Goal: Find specific page/section: Find specific page/section

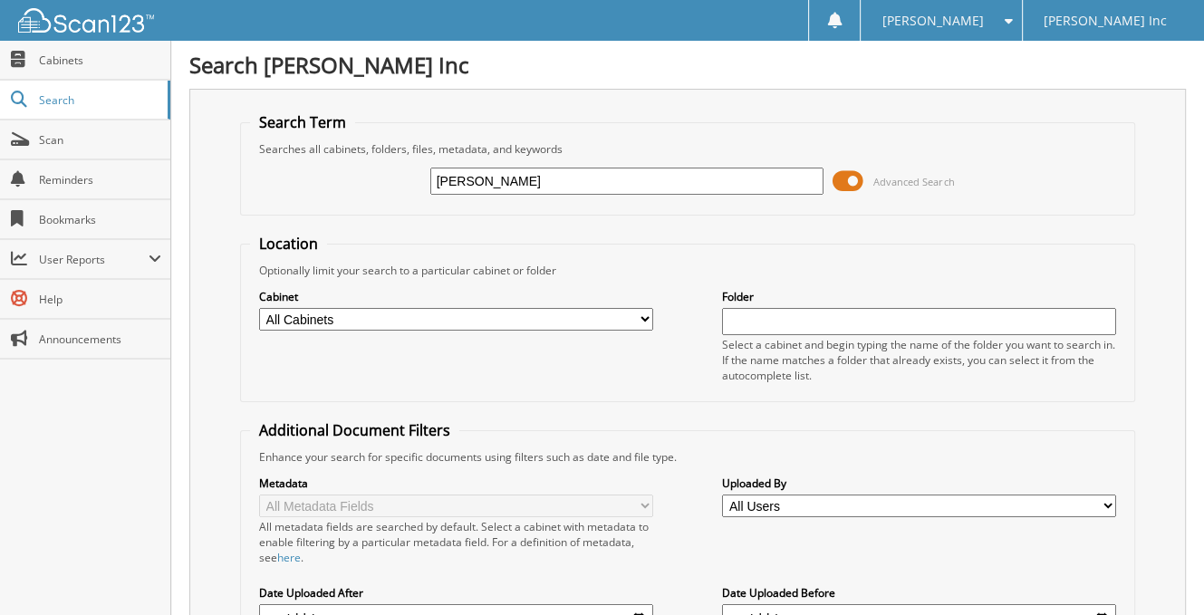
type input "[PERSON_NAME]"
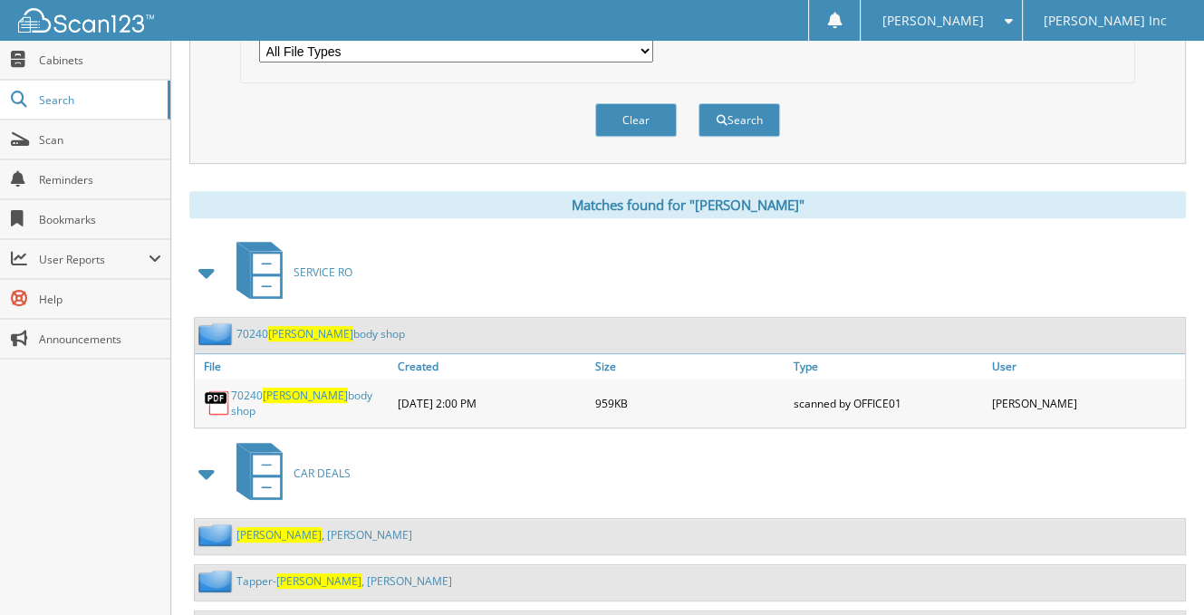
scroll to position [692, 0]
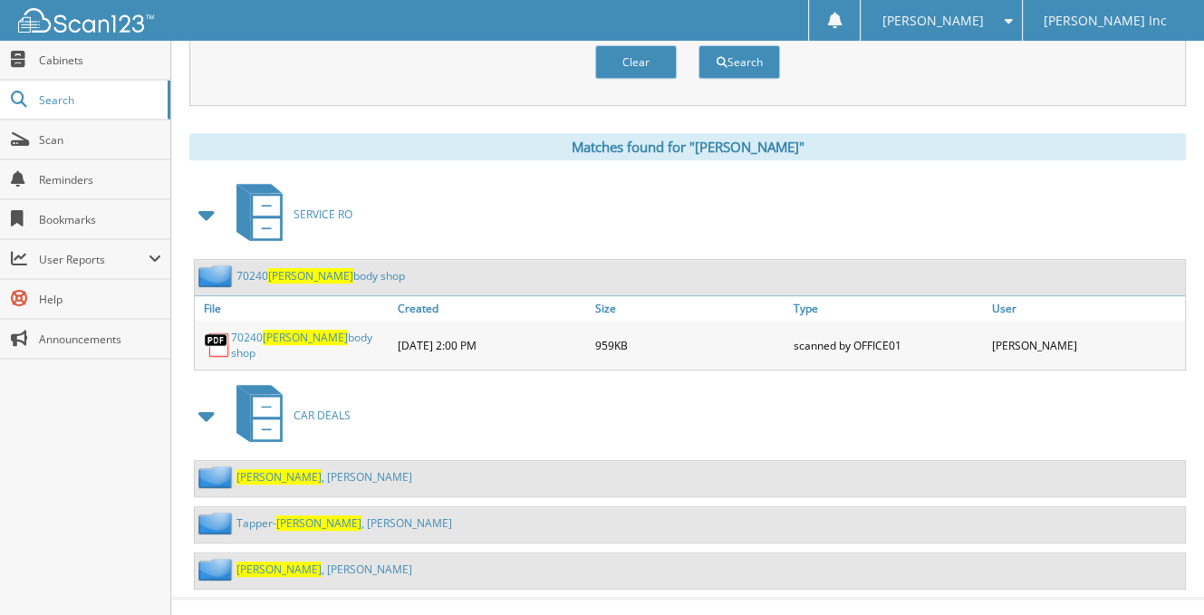
click at [292, 469] on link "Hamre , Paul Edward" at bounding box center [324, 476] width 176 height 15
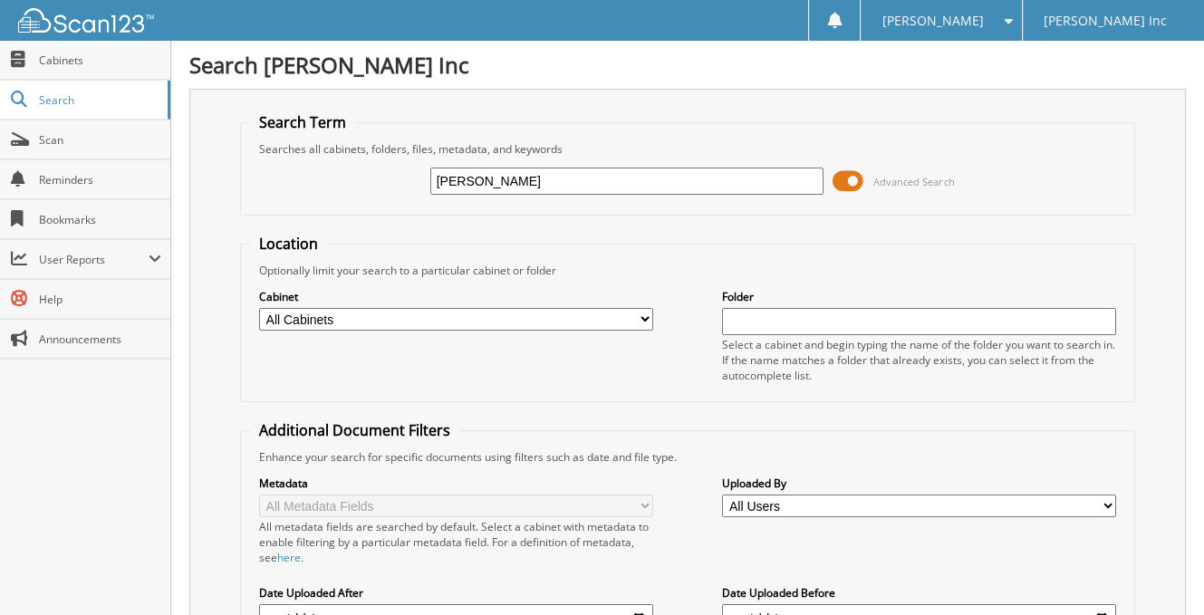
scroll to position [692, 0]
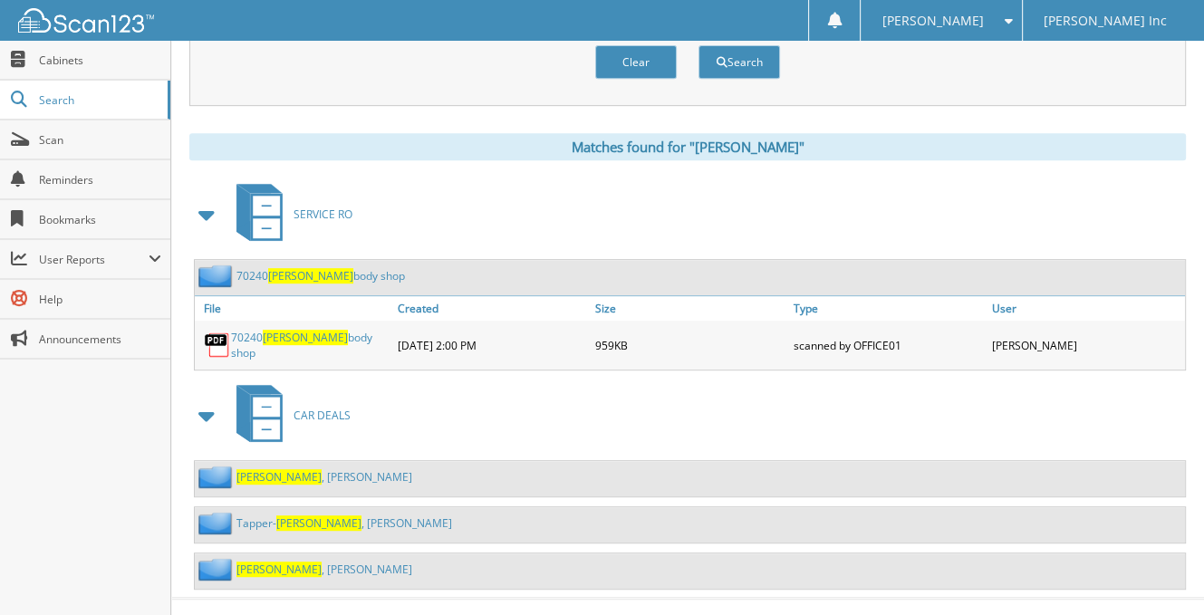
click at [279, 561] on link "[PERSON_NAME]" at bounding box center [324, 568] width 176 height 15
